Goal: Navigation & Orientation: Find specific page/section

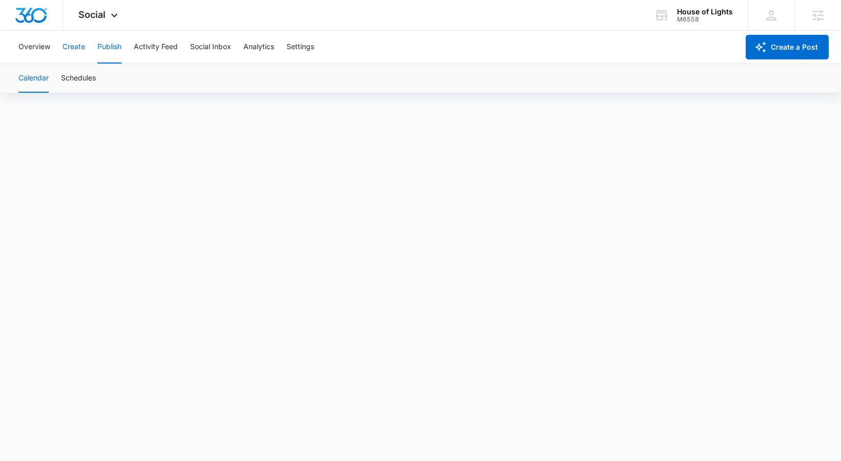
click at [73, 45] on button "Create" at bounding box center [73, 47] width 23 height 33
click at [95, 55] on div "Overview Create Publish Activity Feed Social Inbox Analytics Settings" at bounding box center [375, 47] width 726 height 33
click at [102, 50] on button "Publish" at bounding box center [109, 47] width 24 height 33
click at [84, 47] on button "Create" at bounding box center [73, 47] width 23 height 33
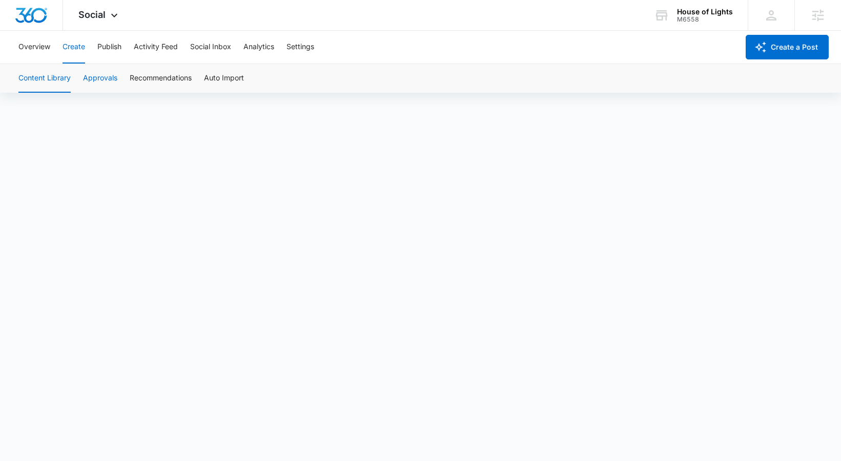
click at [116, 76] on button "Approvals" at bounding box center [100, 78] width 34 height 29
